Goal: Task Accomplishment & Management: Manage account settings

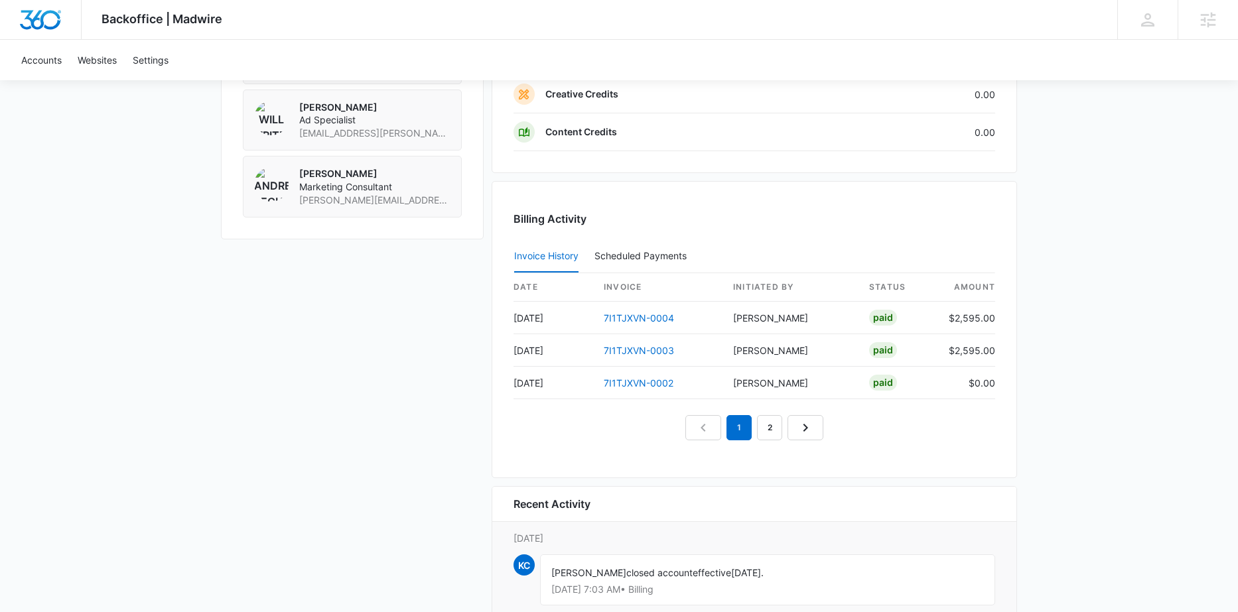
scroll to position [1117, 0]
